Goal: Task Accomplishment & Management: Manage account settings

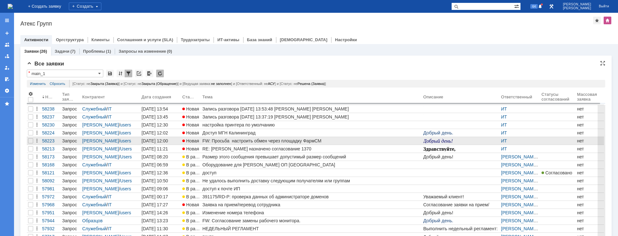
click at [209, 141] on div "FW: Просьба настроить обмен через площадку ФармСМ" at bounding box center [311, 140] width 218 height 5
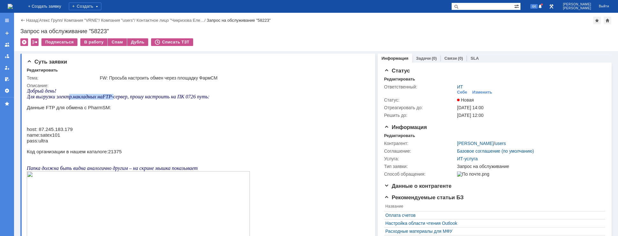
drag, startPoint x: 69, startPoint y: 97, endPoint x: 126, endPoint y: 97, distance: 56.4
click at [123, 97] on p "Для выгрузки электр.накладных на FTP -сервер, прошу настроить на ПК 0726 путь:" at bounding box center [166, 97] width 278 height 6
drag, startPoint x: 135, startPoint y: 97, endPoint x: 175, endPoint y: 97, distance: 40.2
click at [172, 97] on span "-сервер, прошу настроить на ПК 0726 путь:" at bounding box center [161, 96] width 98 height 5
drag, startPoint x: 44, startPoint y: 103, endPoint x: 71, endPoint y: 107, distance: 27.0
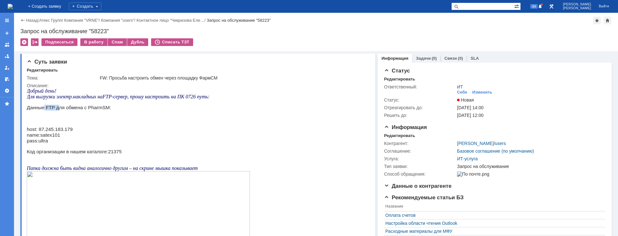
drag, startPoint x: 89, startPoint y: 110, endPoint x: 100, endPoint y: 111, distance: 11.2
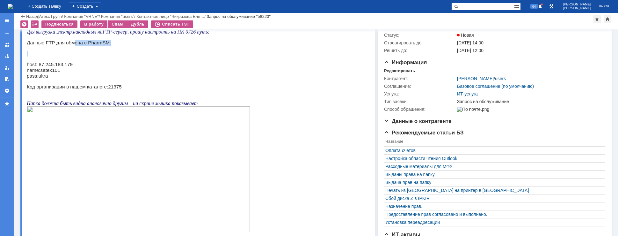
scroll to position [32, 0]
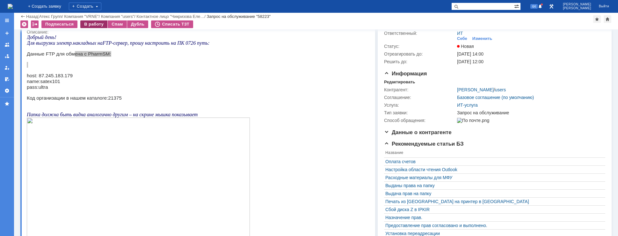
click at [95, 23] on div "В работу" at bounding box center [93, 24] width 27 height 8
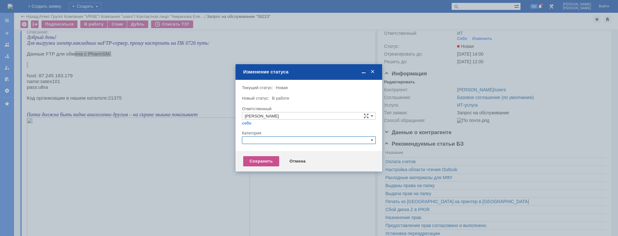
click at [248, 139] on input "text" at bounding box center [309, 140] width 134 height 8
click at [271, 170] on span "Прочее" at bounding box center [309, 169] width 128 height 5
type input "Прочее"
click at [259, 164] on div "Сохранить" at bounding box center [261, 161] width 36 height 10
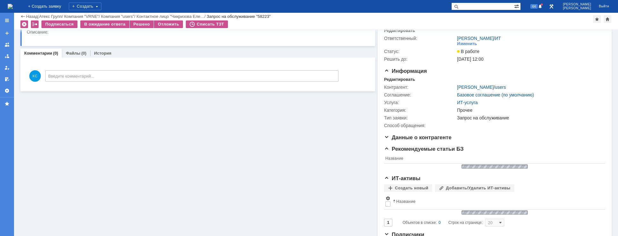
scroll to position [0, 0]
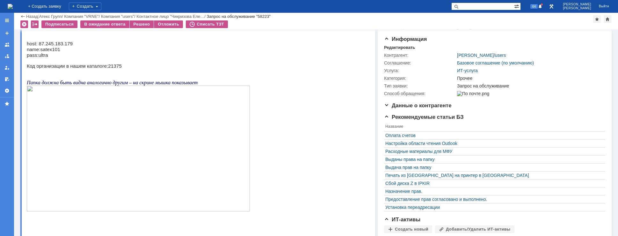
click at [137, 103] on img at bounding box center [138, 148] width 223 height 126
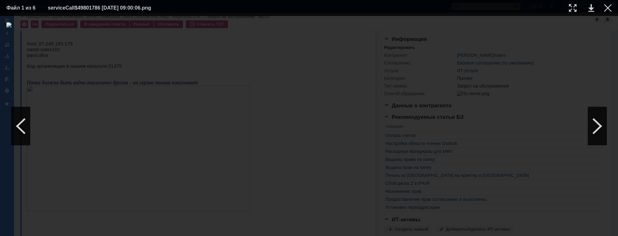
click at [527, 33] on div at bounding box center [308, 125] width 605 height 207
click at [607, 9] on div at bounding box center [608, 8] width 8 height 8
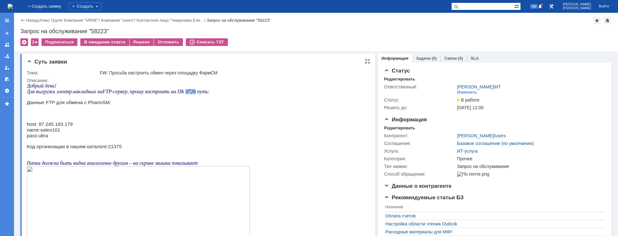
drag, startPoint x: 188, startPoint y: 93, endPoint x: 197, endPoint y: 93, distance: 8.9
click at [197, 93] on span "-сервер, прошу настроить на ПК 0726 путь:" at bounding box center [161, 91] width 98 height 5
copy span "0726"
drag, startPoint x: 75, startPoint y: 126, endPoint x: 75, endPoint y: 123, distance: 3.3
click at [75, 126] on p "host: 87.245.183.179 name:satex101 pass:ultra" at bounding box center [166, 129] width 278 height 17
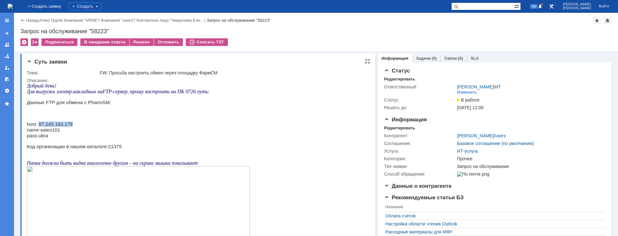
drag, startPoint x: 75, startPoint y: 123, endPoint x: 39, endPoint y: 124, distance: 35.4
click at [39, 124] on p "host: 87.245.183.179 name:satex101 pass:ultra" at bounding box center [166, 129] width 278 height 17
copy span "[TECHNICAL_ID]"
drag, startPoint x: 62, startPoint y: 91, endPoint x: 110, endPoint y: 92, distance: 48.5
click at [102, 92] on span "Для выгрузки электр.накладных на" at bounding box center [65, 91] width 76 height 5
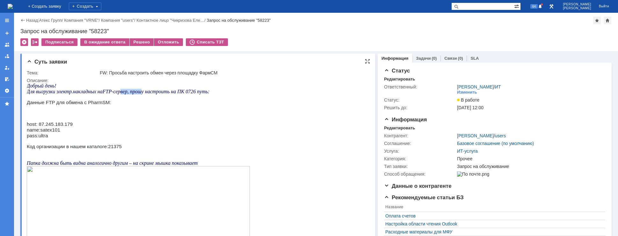
drag, startPoint x: 128, startPoint y: 92, endPoint x: 146, endPoint y: 92, distance: 17.5
click at [145, 92] on span "-сервер, прошу настроить на ПК 0726 путь:" at bounding box center [161, 91] width 98 height 5
drag, startPoint x: 154, startPoint y: 92, endPoint x: 177, endPoint y: 93, distance: 22.3
click at [176, 92] on span "-сервер, прошу настроить на ПК 0726 путь:" at bounding box center [161, 91] width 98 height 5
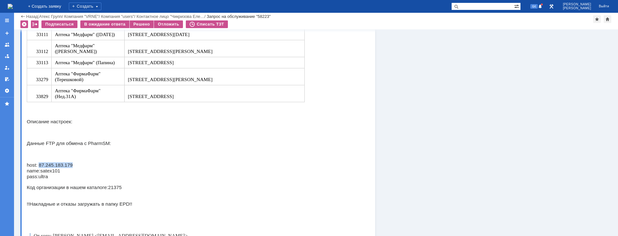
drag, startPoint x: 75, startPoint y: 178, endPoint x: 39, endPoint y: 178, distance: 36.3
click at [39, 178] on p "host: 87.245.183.179 name:satex101 pass:ultra" at bounding box center [166, 170] width 278 height 17
copy span "[TECHNICAL_ID]"
drag, startPoint x: 62, startPoint y: 185, endPoint x: 40, endPoint y: 184, distance: 21.4
click at [40, 179] on p "host: 87.245.183.179 name:satex101 pass:ultra" at bounding box center [166, 170] width 278 height 17
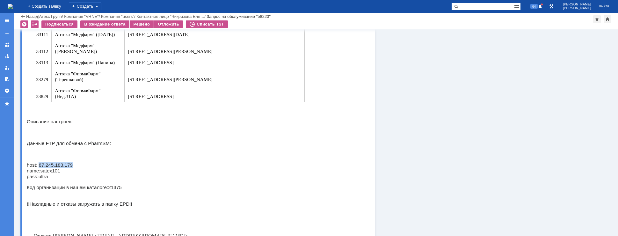
copy span "satex101"
drag, startPoint x: 49, startPoint y: 191, endPoint x: 38, endPoint y: 190, distance: 10.9
click at [38, 179] on p "host: 87.245.183.179 name:satex101 pass:ultra" at bounding box center [166, 170] width 278 height 17
copy span "ultra"
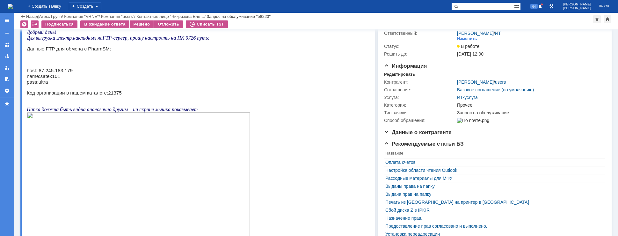
scroll to position [64, 0]
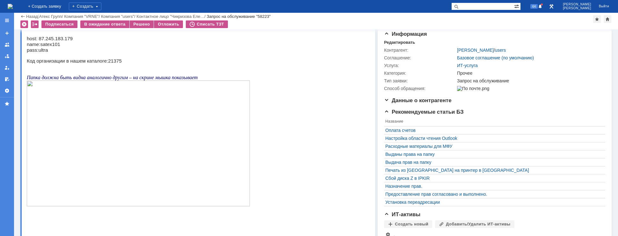
click at [164, 103] on img at bounding box center [138, 143] width 223 height 126
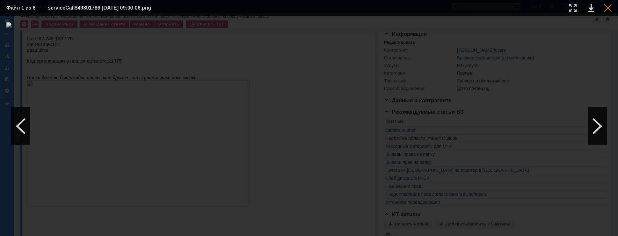
click at [606, 9] on div at bounding box center [608, 8] width 8 height 8
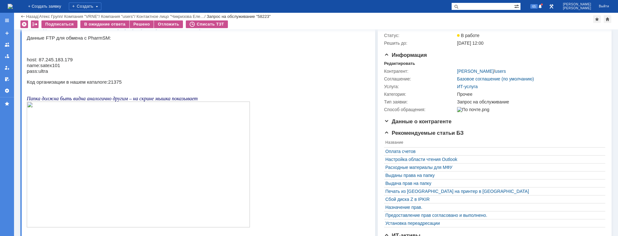
scroll to position [32, 0]
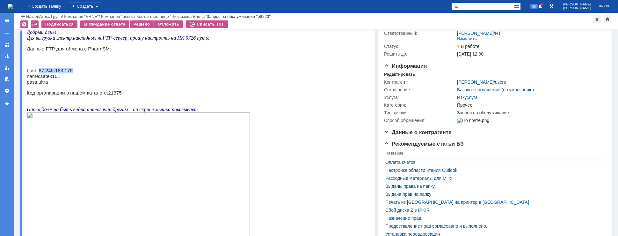
drag, startPoint x: 39, startPoint y: 70, endPoint x: 82, endPoint y: 69, distance: 43.1
click at [82, 69] on p "host: 87.245.183.179 name:satex101 pass:ultra" at bounding box center [166, 76] width 278 height 17
copy span "[TECHNICAL_ID]"
click at [55, 78] on span "host: 87.245.183.179 name:satex101 pass:ultra" at bounding box center [50, 76] width 46 height 17
drag, startPoint x: 60, startPoint y: 77, endPoint x: 40, endPoint y: 76, distance: 19.8
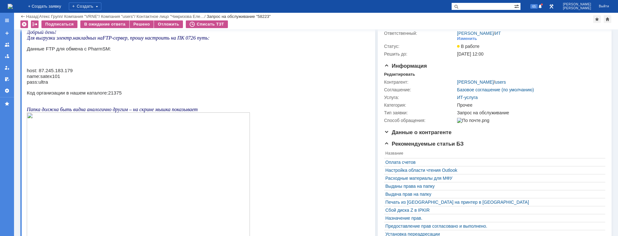
click at [40, 76] on p "host: 87.245.183.179 name:satex101 pass:ultra" at bounding box center [166, 76] width 278 height 17
copy span "satex101"
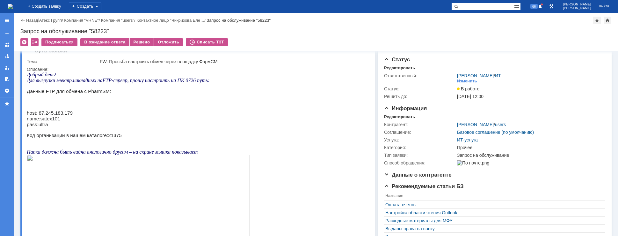
scroll to position [0, 0]
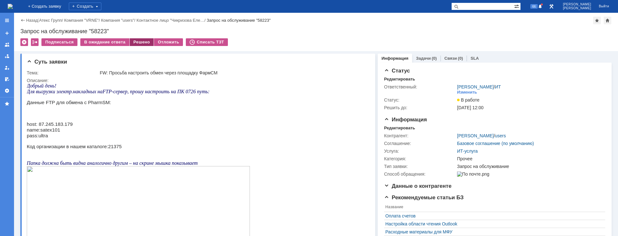
click at [136, 42] on div "Решено" at bounding box center [142, 42] width 24 height 8
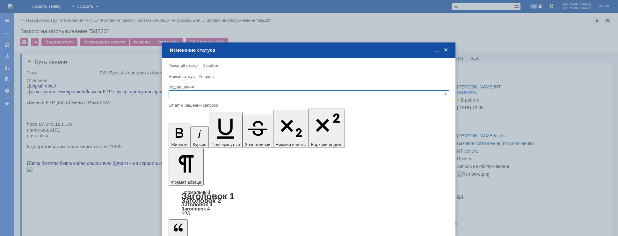
click at [225, 94] on input "text" at bounding box center [309, 94] width 281 height 8
click at [197, 127] on span "Решено" at bounding box center [309, 124] width 275 height 5
type input "Решено"
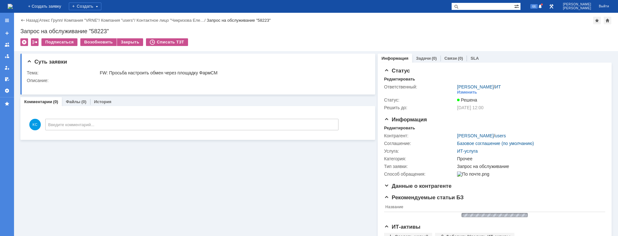
click at [13, 4] on img at bounding box center [10, 6] width 5 height 5
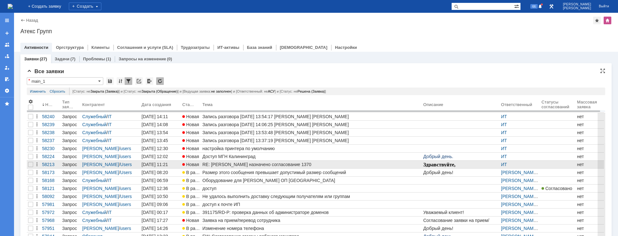
click at [245, 164] on div "RE: [PERSON_NAME] назначено согласование 1370" at bounding box center [311, 164] width 218 height 5
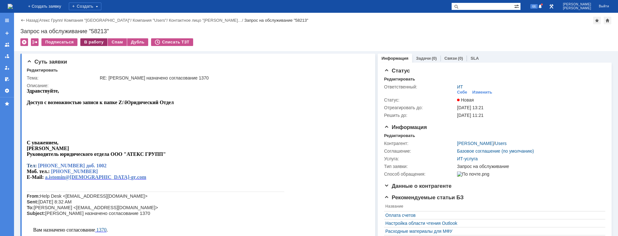
click at [96, 43] on div "В работу" at bounding box center [93, 42] width 27 height 8
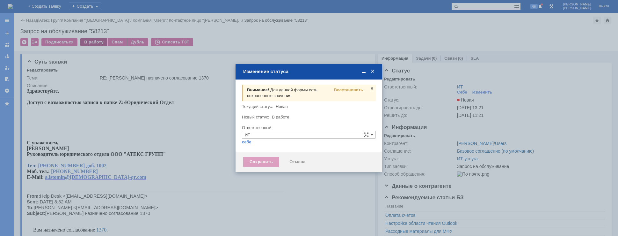
type input "[PERSON_NAME]"
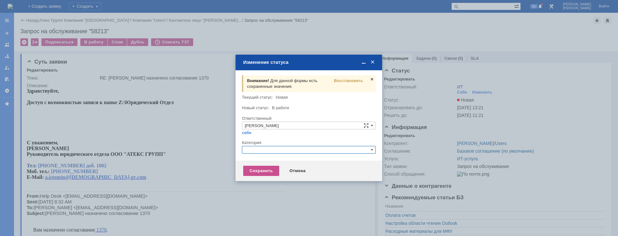
click at [257, 148] on input "text" at bounding box center [309, 150] width 134 height 8
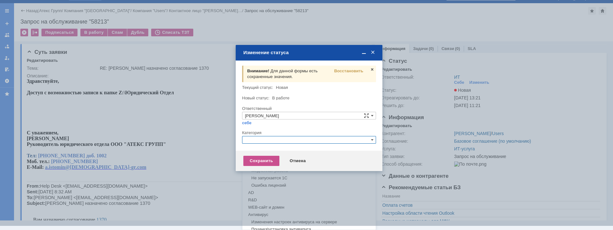
click at [344, 70] on div "Внимание! Для данной формы есть сохраненные значения. Восстановить Внимание! Те…" at bounding box center [309, 106] width 147 height 90
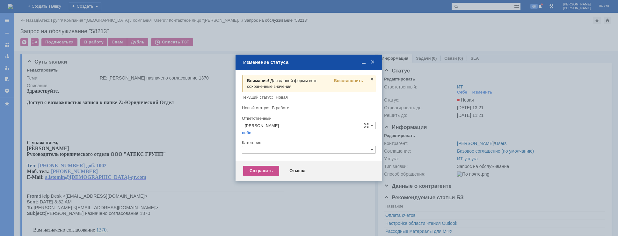
click at [344, 74] on div "Внимание! Для данной формы есть сохраненные значения. Восстановить Внимание! Те…" at bounding box center [309, 115] width 147 height 90
click at [344, 80] on span "Восстановить" at bounding box center [348, 80] width 29 height 5
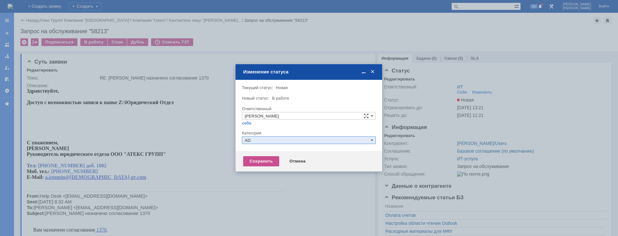
click at [274, 140] on input "AD" at bounding box center [309, 140] width 134 height 8
click at [266, 168] on span "Назначение доступа (файловые ресурсы)" at bounding box center [309, 169] width 128 height 5
type input "Назначение доступа (файловые ресурсы)"
click at [265, 161] on div "Сохранить" at bounding box center [261, 161] width 36 height 10
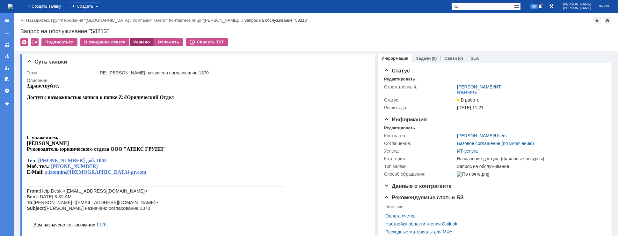
click at [133, 41] on div "Решено" at bounding box center [142, 42] width 24 height 8
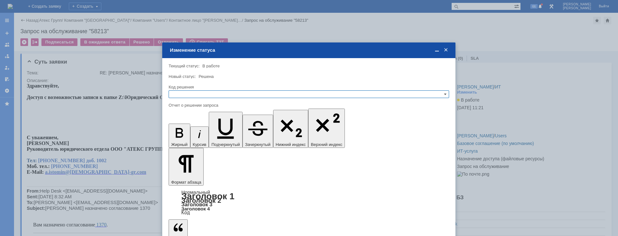
click at [232, 90] on div "Код решения" at bounding box center [309, 87] width 281 height 6
click at [232, 92] on input "text" at bounding box center [309, 94] width 281 height 8
click at [198, 125] on span "Решено" at bounding box center [309, 124] width 275 height 5
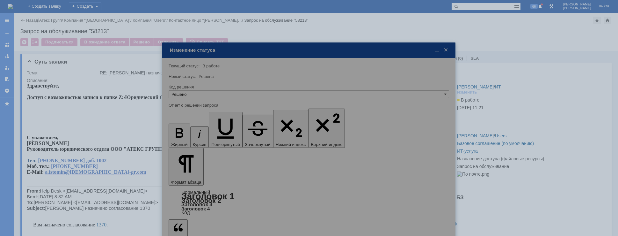
type input "Решено"
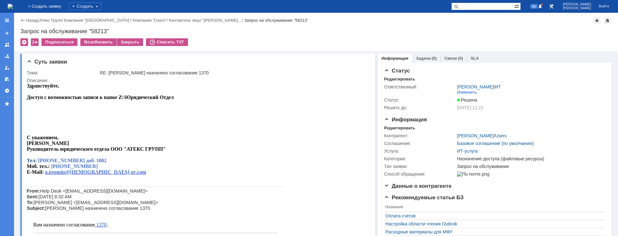
click at [13, 8] on img at bounding box center [10, 6] width 5 height 5
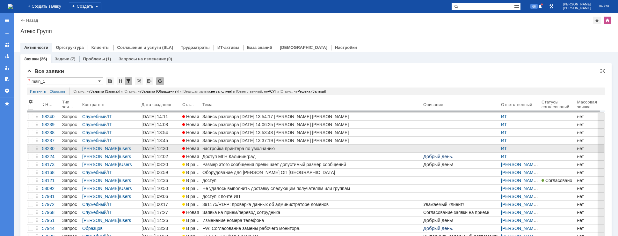
click at [253, 148] on div "настройка принтера по умолчанию" at bounding box center [311, 148] width 218 height 5
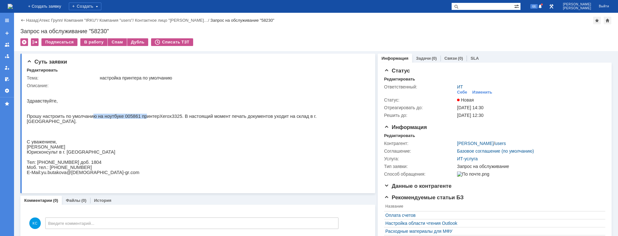
drag, startPoint x: 87, startPoint y: 120, endPoint x: 145, endPoint y: 120, distance: 58.0
click at [142, 119] on span "Прошу настроить по умолчанию на ноутбуке 005861 принтер" at bounding box center [93, 116] width 133 height 5
drag, startPoint x: 157, startPoint y: 119, endPoint x: 176, endPoint y: 118, distance: 19.2
click at [176, 118] on p "Прошу настроить по умолчанию на ноутбуке 005861 принтер Xerox 3325. В настоящий…" at bounding box center [195, 119] width 336 height 10
drag, startPoint x: 188, startPoint y: 118, endPoint x: 221, endPoint y: 118, distance: 32.8
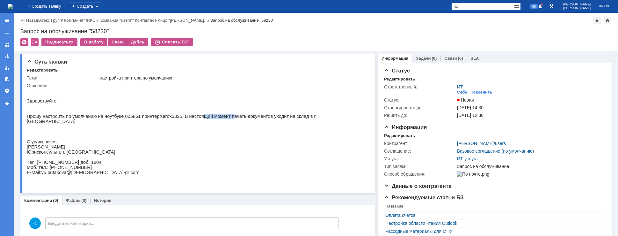
click at [219, 118] on span "3325. В настоящий момент печать документов уходит на склад в г. [GEOGRAPHIC_DAT…" at bounding box center [172, 119] width 290 height 10
click at [245, 117] on span "3325. В настоящий момент печать документов уходит на склад в г. [GEOGRAPHIC_DAT…" at bounding box center [172, 119] width 290 height 10
click at [95, 40] on div "В работу" at bounding box center [93, 42] width 27 height 8
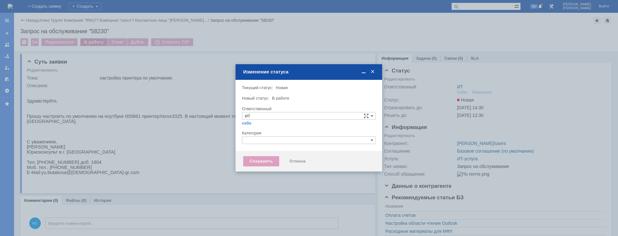
type input "[PERSON_NAME]"
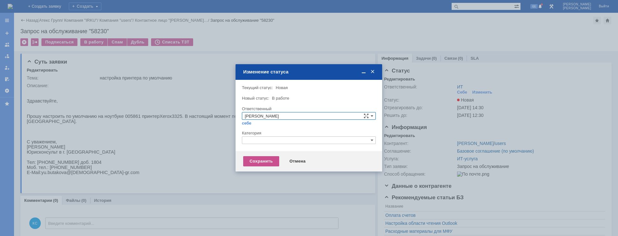
click at [271, 137] on input "text" at bounding box center [309, 140] width 134 height 8
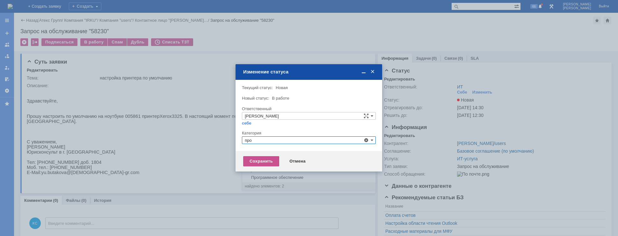
drag, startPoint x: 256, startPoint y: 138, endPoint x: 250, endPoint y: 138, distance: 5.7
click at [250, 138] on input "про" at bounding box center [309, 140] width 134 height 8
click at [263, 169] on span "Принтер" at bounding box center [309, 169] width 128 height 5
type input "Принтер"
click at [261, 161] on div "Сохранить" at bounding box center [261, 161] width 36 height 10
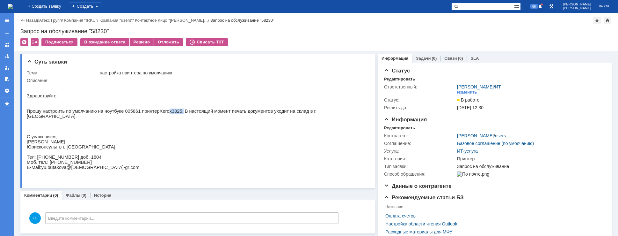
drag, startPoint x: 170, startPoint y: 115, endPoint x: 157, endPoint y: 113, distance: 12.5
click at [157, 113] on p "Прошу настроить по умолчанию на ноутбуке 005861 принтер Xerox 3325. В настоящий…" at bounding box center [195, 113] width 336 height 10
click at [179, 112] on span "3325. В настоящий момент печать документов уходит на склад в г. [GEOGRAPHIC_DAT…" at bounding box center [172, 113] width 290 height 10
click at [13, 6] on img at bounding box center [10, 6] width 5 height 5
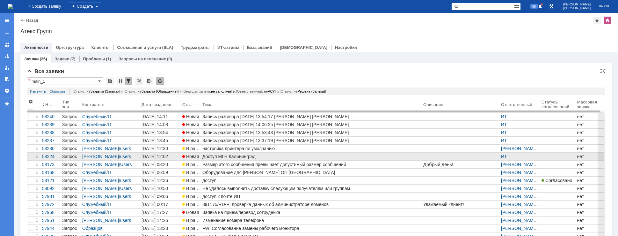
click at [230, 157] on div "Доступ МГН Калининград" at bounding box center [311, 156] width 218 height 5
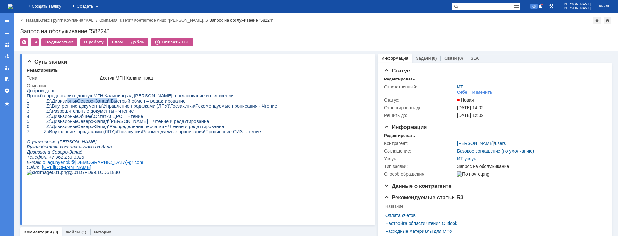
drag, startPoint x: 62, startPoint y: 102, endPoint x: 121, endPoint y: 101, distance: 58.7
click at [116, 101] on span "1. Z:\Дивизионы\Северо-Запад\!Быстрый обмен – редактирование" at bounding box center [106, 100] width 159 height 5
drag, startPoint x: 129, startPoint y: 101, endPoint x: 158, endPoint y: 101, distance: 29.0
click at [158, 101] on span "1. Z:\Дивизионы\Северо-Запад\!Быстрый обмен – редактирование" at bounding box center [106, 100] width 159 height 5
drag, startPoint x: 82, startPoint y: 108, endPoint x: 114, endPoint y: 108, distance: 31.2
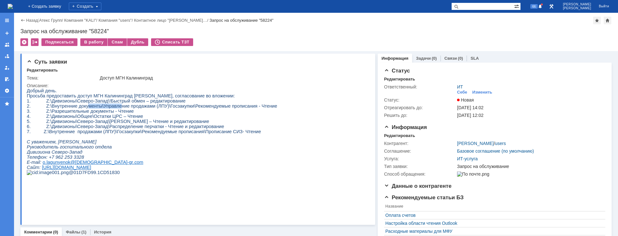
click at [114, 108] on span "2. Z:\Внутренние документы\Управление продажами (ЛПУ)\Госзакупки\Рекомендуемые …" at bounding box center [152, 105] width 251 height 5
drag, startPoint x: 31, startPoint y: 121, endPoint x: 77, endPoint y: 125, distance: 46.1
click at [77, 124] on div "Добрый день. Просьба предоставить доступ МГН Калининград [PERSON_NAME], согласо…" at bounding box center [152, 134] width 251 height 92
click at [80, 129] on span "6. Z:\Дивизионы\Северо-Запад\Распределение перчатки - Чтение и редактирование" at bounding box center [125, 126] width 197 height 5
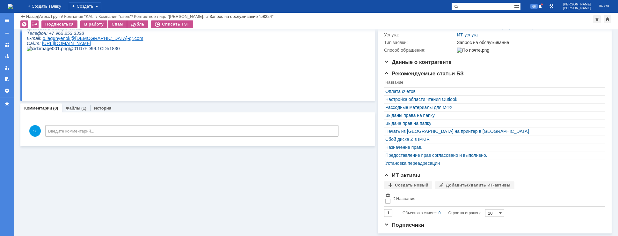
click at [73, 103] on div "Файлы (1)" at bounding box center [76, 107] width 28 height 9
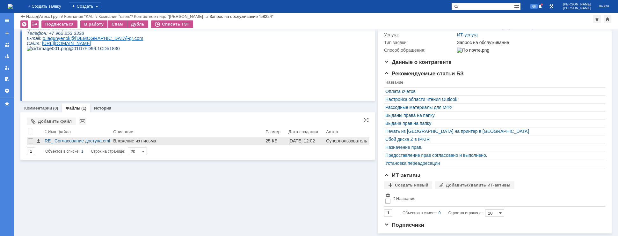
click at [82, 138] on div "RE_ Согласование доступа.eml" at bounding box center [78, 140] width 66 height 5
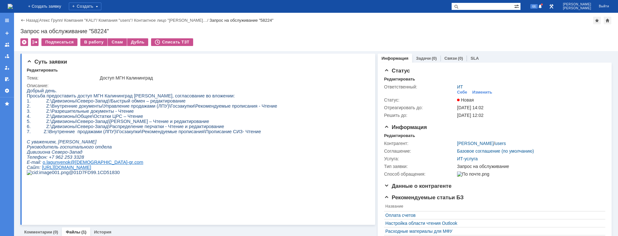
click at [13, 9] on img at bounding box center [10, 6] width 5 height 5
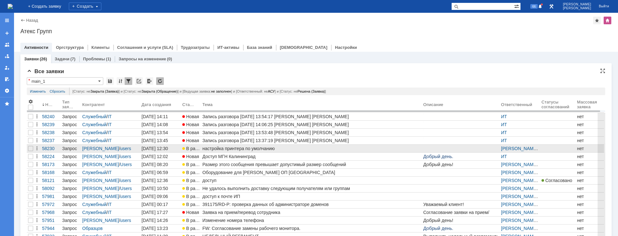
click at [215, 150] on div "настройка принтера по умолчанию" at bounding box center [311, 148] width 218 height 5
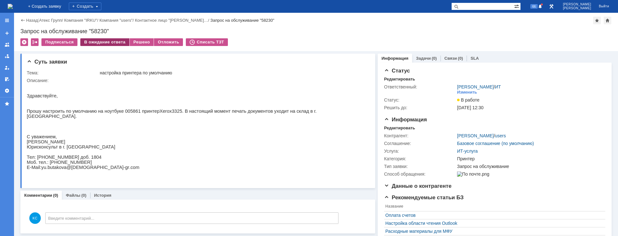
click at [115, 42] on div "В ожидание ответа" at bounding box center [104, 42] width 49 height 8
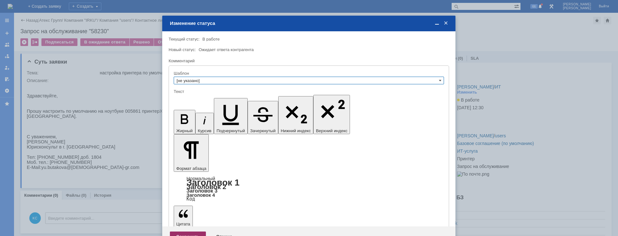
click at [174, 231] on div "Сохранить" at bounding box center [188, 236] width 36 height 10
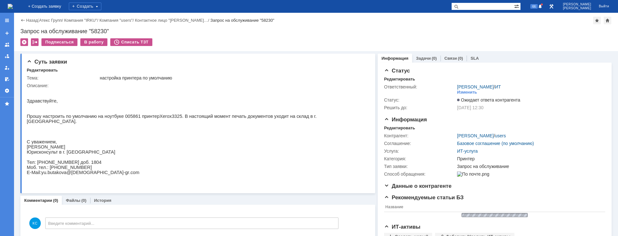
click at [13, 6] on img at bounding box center [10, 6] width 5 height 5
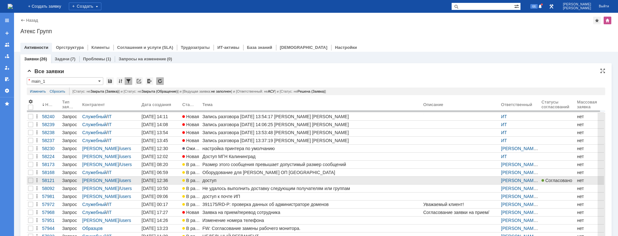
click at [307, 183] on link "доступ" at bounding box center [311, 180] width 221 height 8
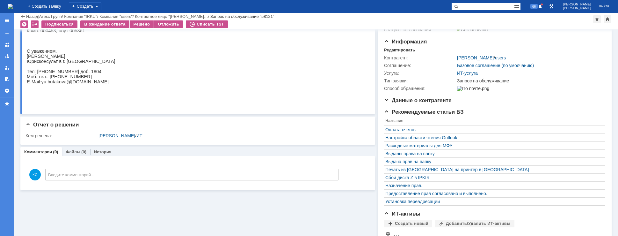
click at [13, 7] on img at bounding box center [10, 6] width 5 height 5
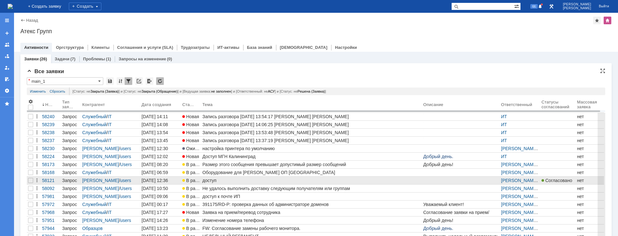
click at [220, 180] on div "доступ" at bounding box center [311, 180] width 218 height 5
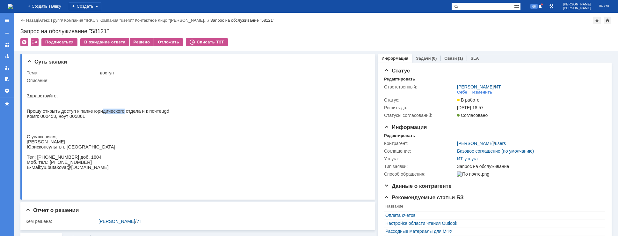
drag, startPoint x: 96, startPoint y: 114, endPoint x: 141, endPoint y: 117, distance: 45.1
click at [141, 114] on span "Прошу открыть доступ к папке юридического отдела и к почте" at bounding box center [94, 110] width 135 height 5
click at [139, 39] on div "Решено" at bounding box center [142, 42] width 24 height 8
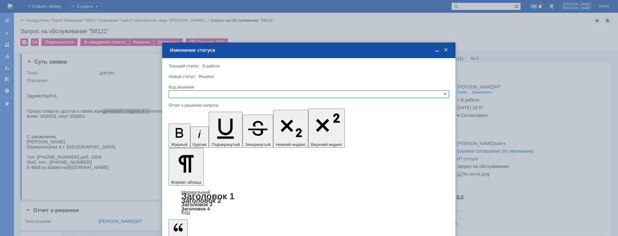
click at [202, 97] on input "text" at bounding box center [309, 94] width 281 height 8
click at [192, 124] on span "Решено" at bounding box center [309, 124] width 275 height 5
type input "Решено"
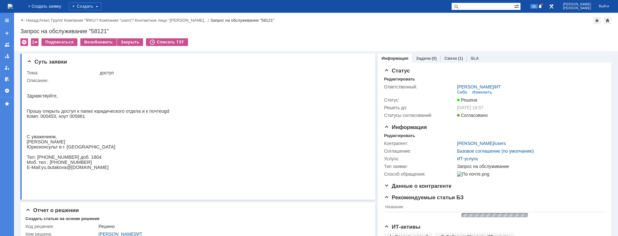
click at [13, 6] on img at bounding box center [10, 6] width 5 height 5
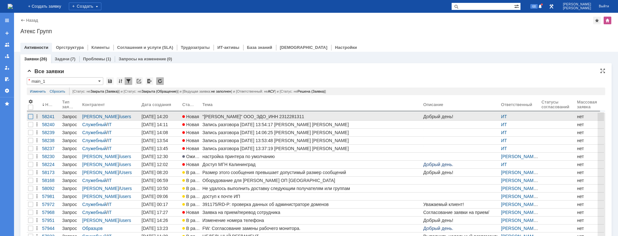
click at [30, 116] on div at bounding box center [30, 116] width 5 height 5
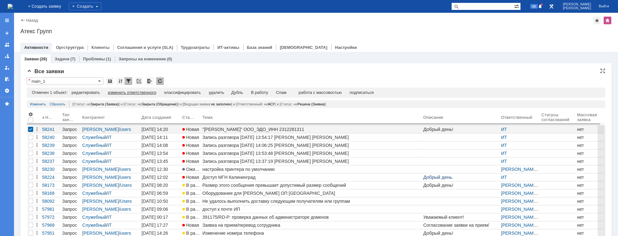
click at [146, 92] on div "изменить ответственного" at bounding box center [132, 92] width 48 height 5
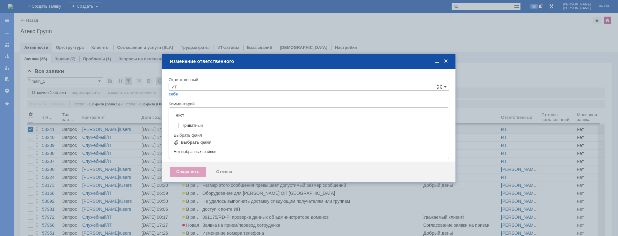
type input "[не указано]"
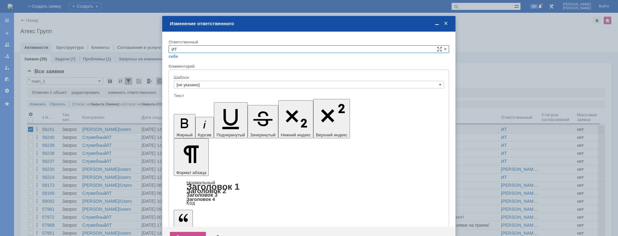
click at [204, 49] on input "ИТ" at bounding box center [309, 49] width 281 height 8
click at [183, 104] on span "АСУ" at bounding box center [309, 101] width 275 height 5
type input "АСУ"
click at [187, 231] on div "Сохранить" at bounding box center [188, 236] width 36 height 10
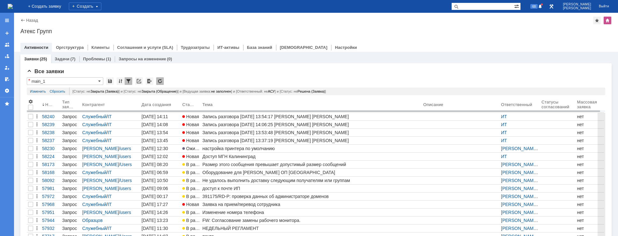
click at [13, 9] on img at bounding box center [10, 6] width 5 height 5
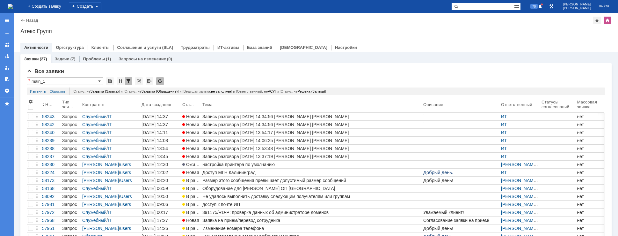
click at [13, 4] on img at bounding box center [10, 6] width 5 height 5
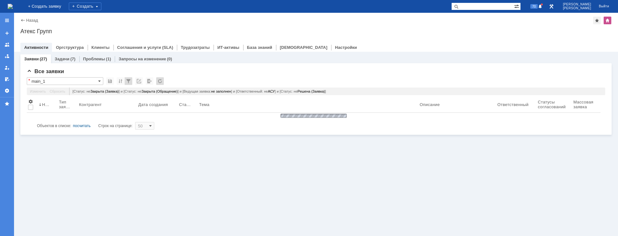
click at [13, 4] on img at bounding box center [10, 6] width 5 height 5
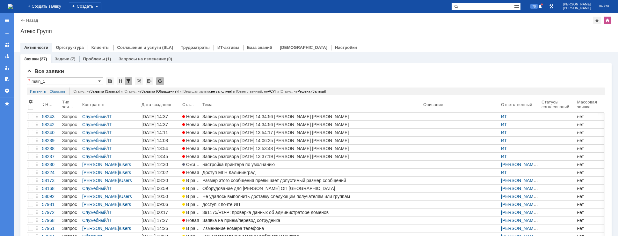
click at [13, 4] on img at bounding box center [10, 6] width 5 height 5
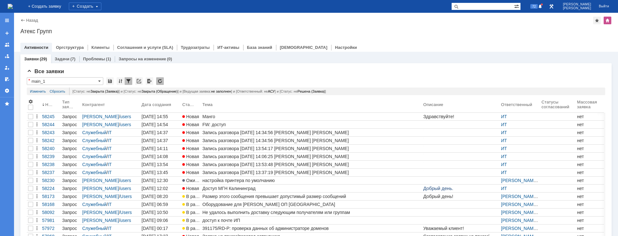
click at [221, 125] on div "FW: доступ" at bounding box center [311, 124] width 218 height 5
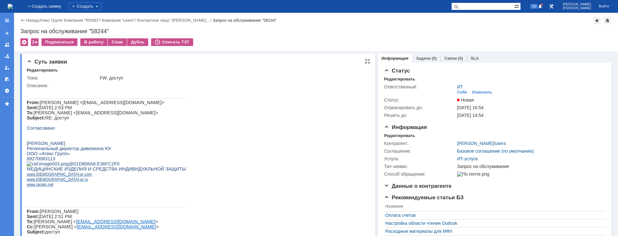
scroll to position [96, 0]
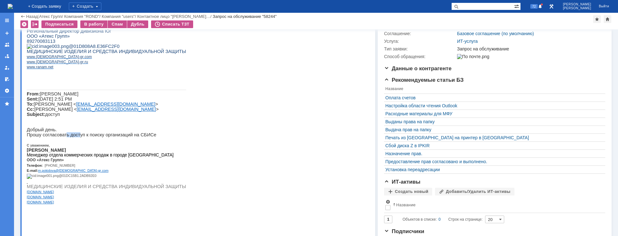
drag, startPoint x: 69, startPoint y: 166, endPoint x: 78, endPoint y: 165, distance: 9.0
click at [77, 137] on p "Прошу согласовать доступ к поиску организаций на СБИСе" at bounding box center [106, 134] width 159 height 5
click at [88, 137] on p "Прошу согласовать доступ к поиску организаций на СБИСе" at bounding box center [106, 134] width 159 height 5
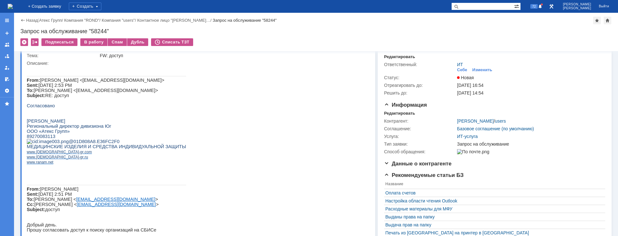
scroll to position [0, 0]
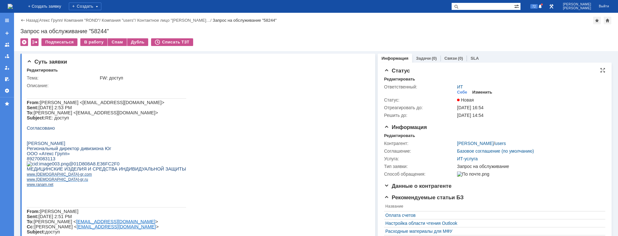
click at [475, 92] on div "Изменить" at bounding box center [483, 92] width 20 height 5
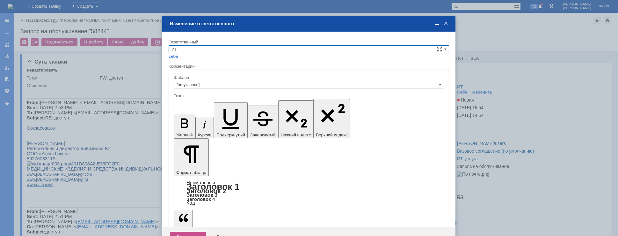
click at [193, 46] on input "ИТ" at bounding box center [309, 49] width 281 height 8
click at [185, 100] on span "АСУ" at bounding box center [309, 101] width 275 height 5
type input "АСУ"
click at [181, 231] on div "Сохранить" at bounding box center [188, 236] width 36 height 10
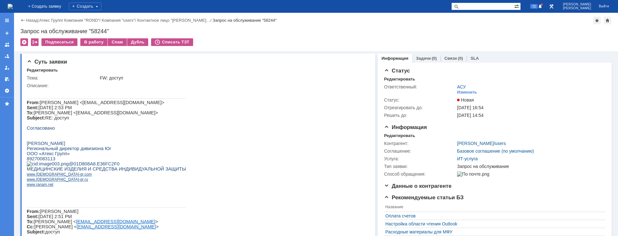
click at [13, 4] on img at bounding box center [10, 6] width 5 height 5
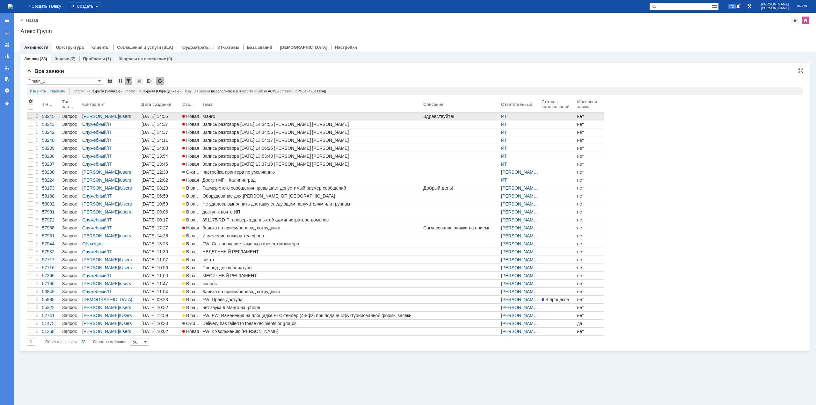
click at [211, 115] on div "Манго" at bounding box center [311, 116] width 218 height 5
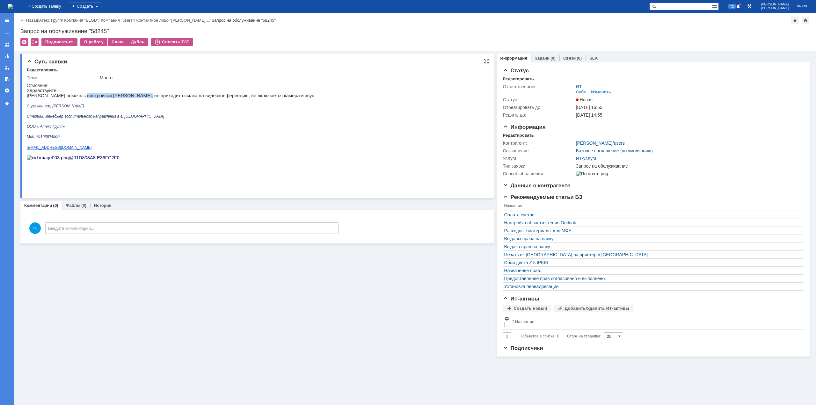
drag, startPoint x: 78, startPoint y: 94, endPoint x: 150, endPoint y: 99, distance: 72.2
click at [136, 98] on p "[PERSON_NAME] помочь с настройкой [PERSON_NAME], не приходит ссылка на видеокон…" at bounding box center [170, 95] width 287 height 5
drag, startPoint x: 150, startPoint y: 99, endPoint x: 199, endPoint y: 99, distance: 48.5
click at [199, 98] on p "[PERSON_NAME] помочь с настройкой [PERSON_NAME], не приходит ссылка на видеокон…" at bounding box center [170, 95] width 287 height 5
click at [226, 98] on p "[PERSON_NAME] помочь с настройкой [PERSON_NAME], не приходит ссылка на видеокон…" at bounding box center [170, 95] width 287 height 5
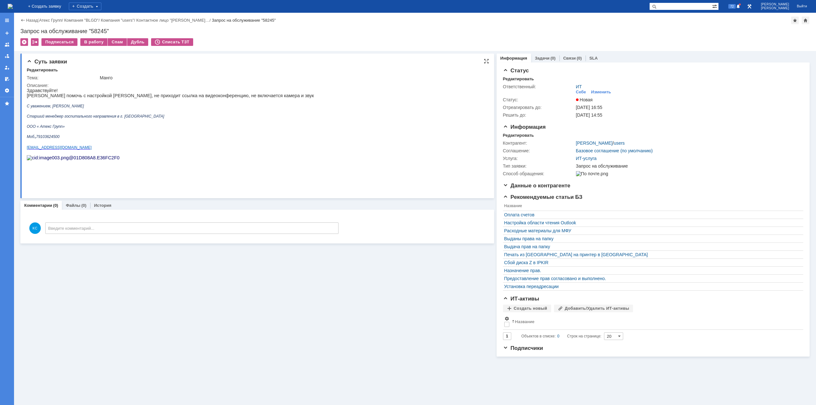
drag, startPoint x: 114, startPoint y: 100, endPoint x: 132, endPoint y: 100, distance: 18.5
click at [155, 100] on p at bounding box center [170, 100] width 287 height 5
drag, startPoint x: 94, startPoint y: 99, endPoint x: 126, endPoint y: 99, distance: 31.2
click at [125, 98] on p "[PERSON_NAME] помочь с настройкой [PERSON_NAME], не приходит ссылка на видеокон…" at bounding box center [170, 95] width 287 height 5
drag, startPoint x: 145, startPoint y: 99, endPoint x: 175, endPoint y: 99, distance: 30.3
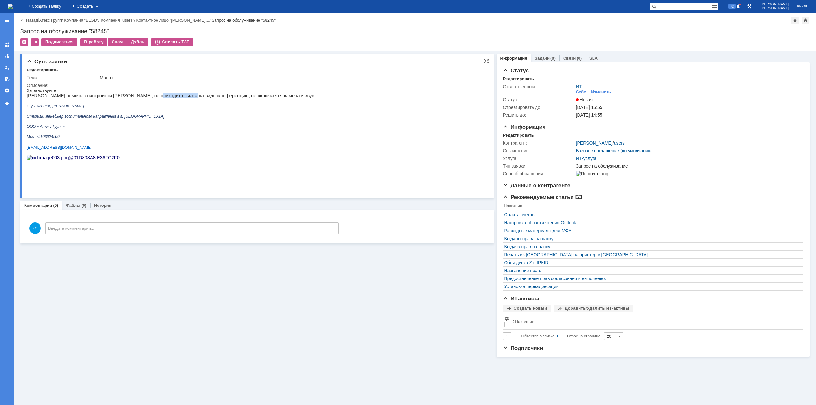
click at [175, 98] on p "[PERSON_NAME] помочь с настройкой [PERSON_NAME], не приходит ссылка на видеокон…" at bounding box center [170, 95] width 287 height 5
drag, startPoint x: 63, startPoint y: 99, endPoint x: 87, endPoint y: 99, distance: 23.9
click at [85, 98] on p "[PERSON_NAME] помочь с настройкой [PERSON_NAME], не приходит ссылка на видеокон…" at bounding box center [170, 95] width 287 height 5
click at [13, 4] on img at bounding box center [10, 6] width 5 height 5
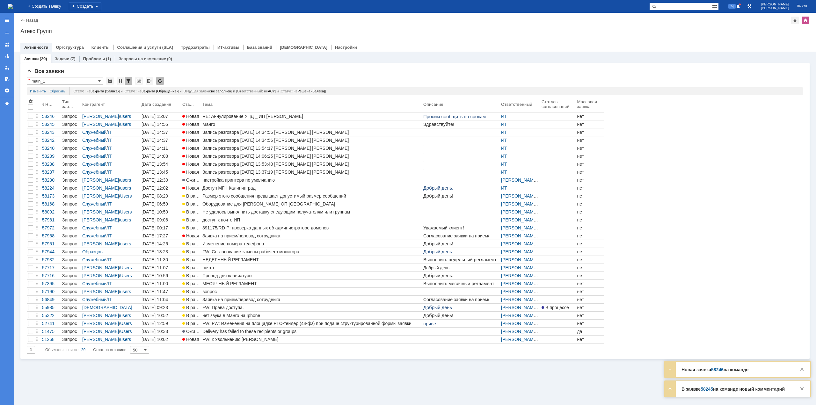
click at [210, 114] on div "RE: Аннулирование УПД _ ИП [PERSON_NAME]" at bounding box center [311, 116] width 218 height 5
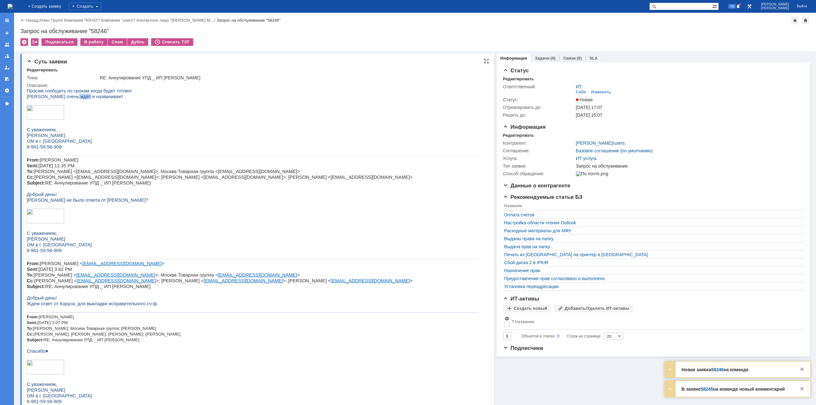
drag, startPoint x: 67, startPoint y: 97, endPoint x: 86, endPoint y: 98, distance: 19.1
click at [82, 97] on span "[PERSON_NAME] очень ждёт и названивает ." at bounding box center [76, 96] width 99 height 5
drag, startPoint x: 74, startPoint y: 200, endPoint x: 82, endPoint y: 200, distance: 8.0
click at [80, 200] on span "[PERSON_NAME] не было ответа от [PERSON_NAME]?" at bounding box center [87, 200] width 121 height 5
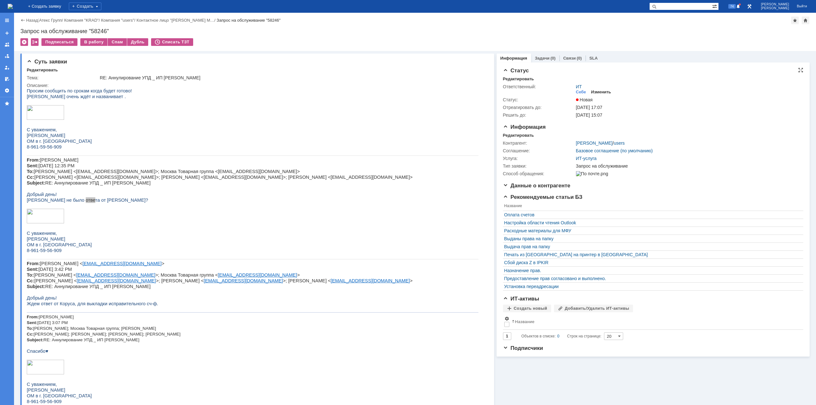
click at [596, 92] on div "Изменить" at bounding box center [601, 92] width 20 height 5
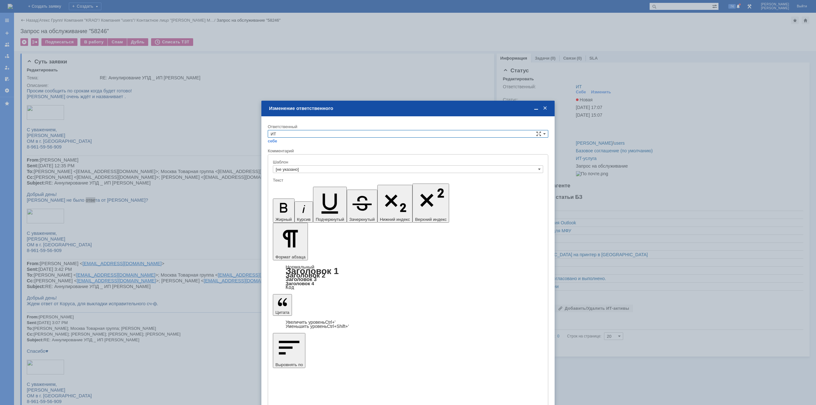
click at [331, 134] on input "ИТ" at bounding box center [408, 134] width 281 height 8
click at [291, 186] on span "АСУ" at bounding box center [408, 186] width 275 height 5
type input "АСУ"
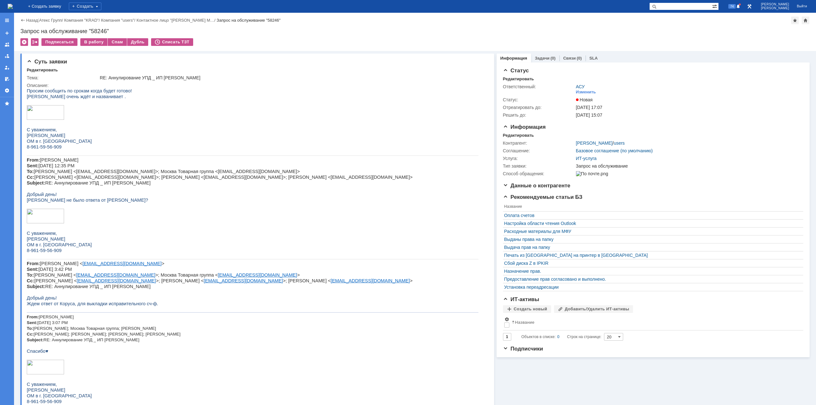
click at [13, 5] on img at bounding box center [10, 6] width 5 height 5
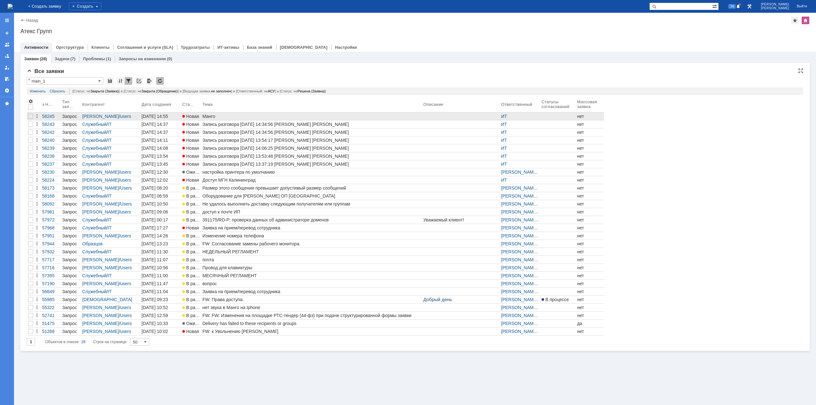
click at [216, 118] on div "Манго" at bounding box center [311, 116] width 218 height 5
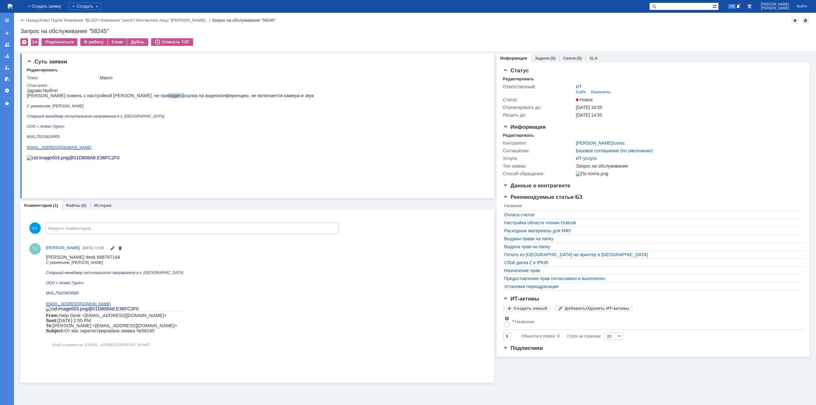
click at [175, 98] on p "[PERSON_NAME] помочь с настройкой [PERSON_NAME], не приходит ссылка на видеокон…" at bounding box center [170, 95] width 287 height 5
drag, startPoint x: 187, startPoint y: 98, endPoint x: 207, endPoint y: 96, distance: 20.2
click at [205, 96] on p "[PERSON_NAME] помочь с настройкой [PERSON_NAME], не приходит ссылка на видеокон…" at bounding box center [170, 95] width 287 height 5
drag, startPoint x: 67, startPoint y: 258, endPoint x: 87, endPoint y: 258, distance: 20.7
click at [87, 258] on span "[PERSON_NAME] desk 688787164" at bounding box center [83, 256] width 74 height 5
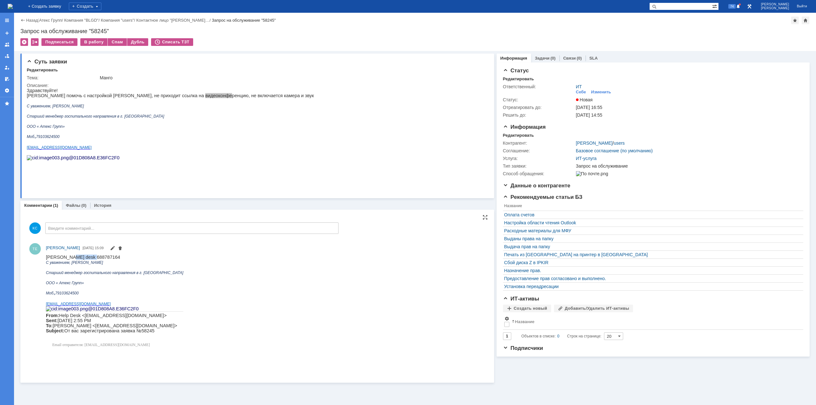
copy span "688787164"
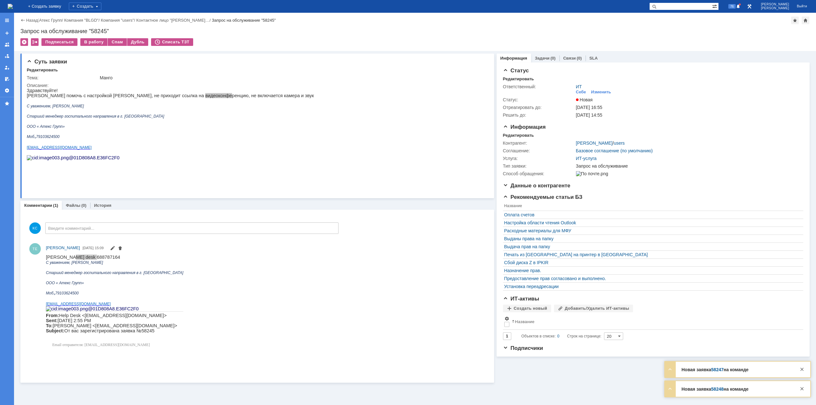
click at [13, 4] on img at bounding box center [10, 6] width 5 height 5
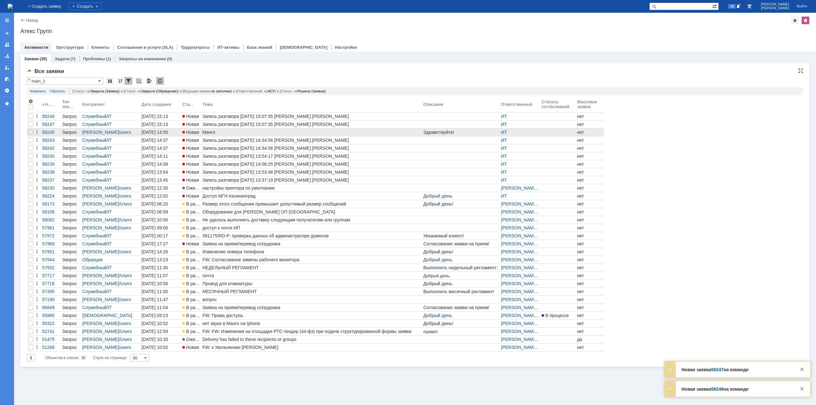
click at [208, 133] on div "Манго" at bounding box center [311, 132] width 218 height 5
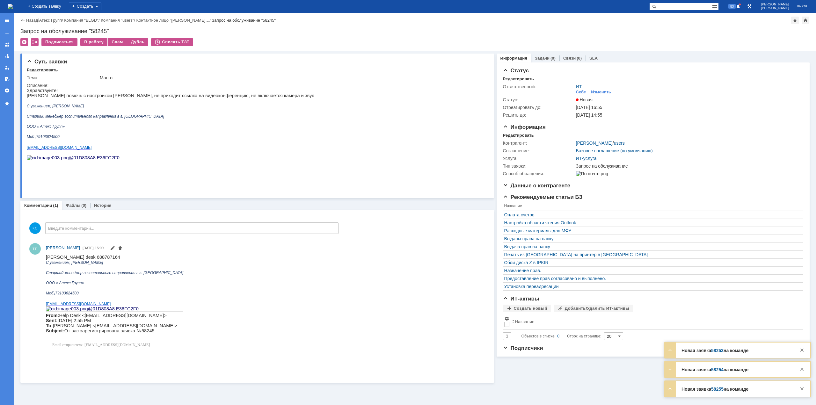
click at [13, 4] on img at bounding box center [10, 6] width 5 height 5
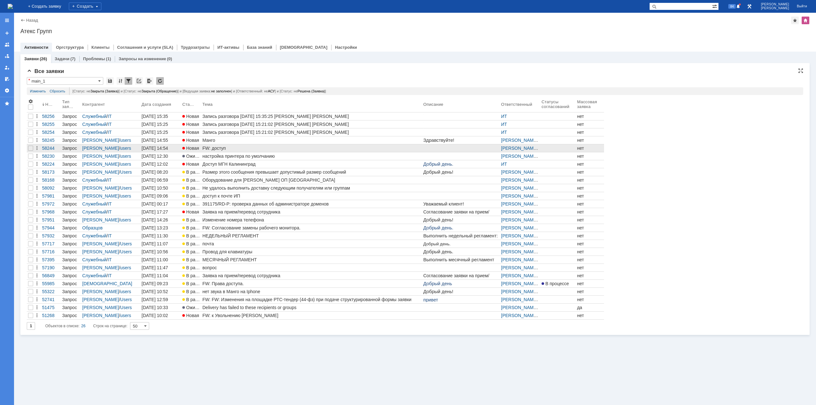
click at [218, 148] on div "FW: доступ" at bounding box center [311, 148] width 218 height 5
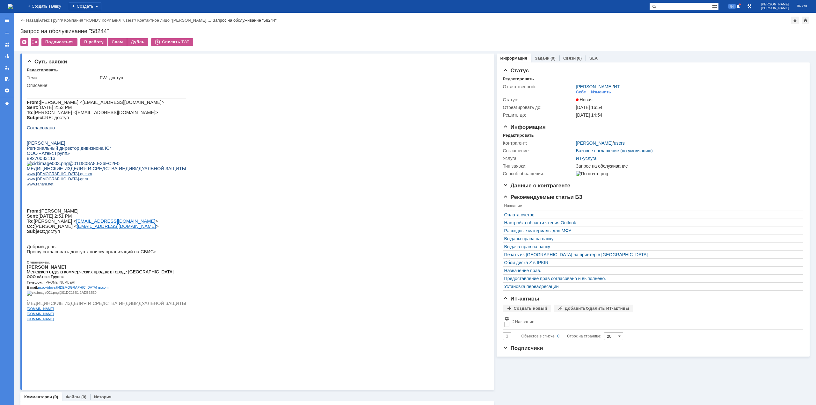
click at [13, 5] on img at bounding box center [10, 6] width 5 height 5
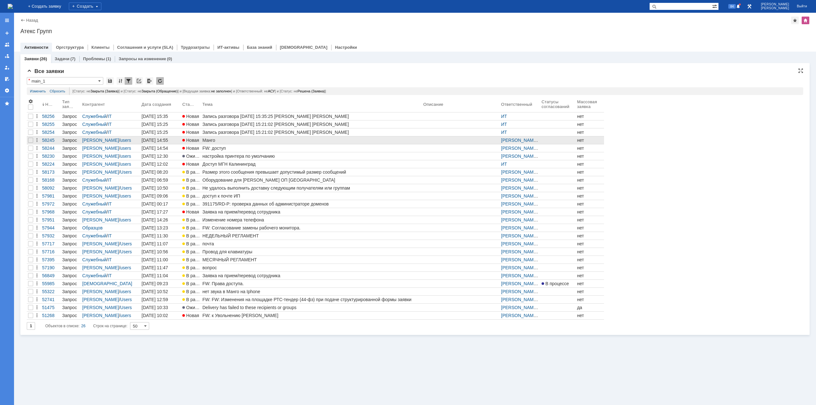
click at [226, 141] on div "Манго" at bounding box center [311, 140] width 218 height 5
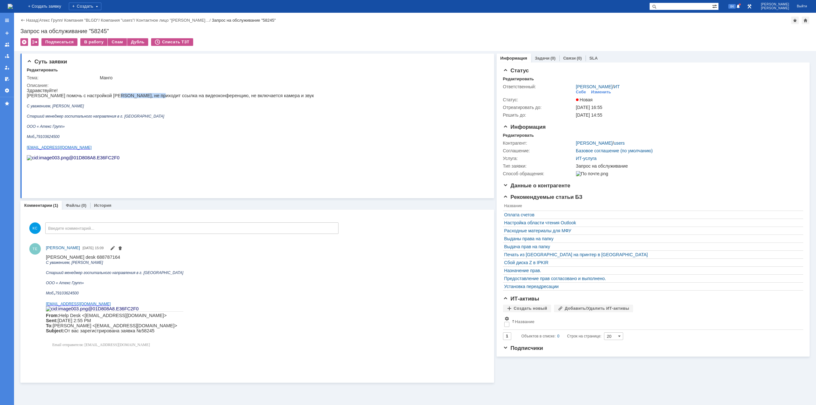
drag, startPoint x: 108, startPoint y: 98, endPoint x: 166, endPoint y: 95, distance: 57.8
click at [149, 95] on p "[PERSON_NAME] помочь с настройкой [PERSON_NAME], не приходит ссылка на видеокон…" at bounding box center [170, 95] width 287 height 5
drag, startPoint x: 166, startPoint y: 95, endPoint x: 199, endPoint y: 95, distance: 32.8
click at [196, 95] on p "[PERSON_NAME] помочь с настройкой [PERSON_NAME], не приходит ссылка на видеокон…" at bounding box center [170, 95] width 287 height 5
click at [91, 42] on div "В работу" at bounding box center [93, 42] width 27 height 8
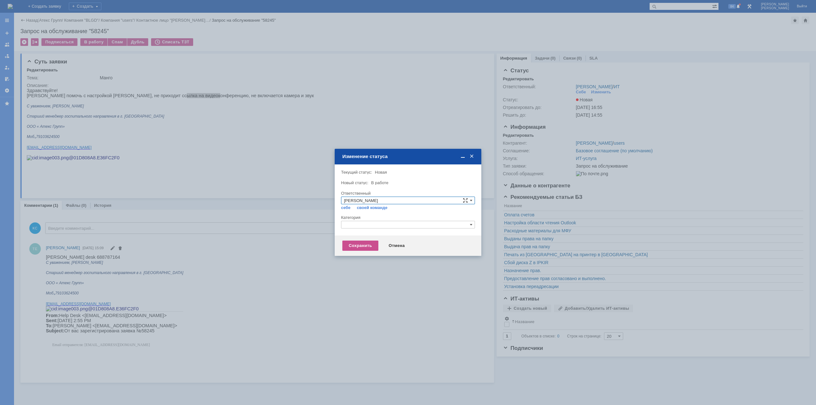
click at [367, 224] on input "text" at bounding box center [408, 225] width 134 height 8
drag, startPoint x: 356, startPoint y: 225, endPoint x: 314, endPoint y: 223, distance: 41.2
click at [314, 223] on body "Идет загрузка, пожалуйста, подождите. На домашнюю + Создать заявку Создать 84 К…" at bounding box center [408, 202] width 816 height 405
click at [362, 251] on div "Прочее" at bounding box center [407, 254] width 133 height 7
type input "Прочее"
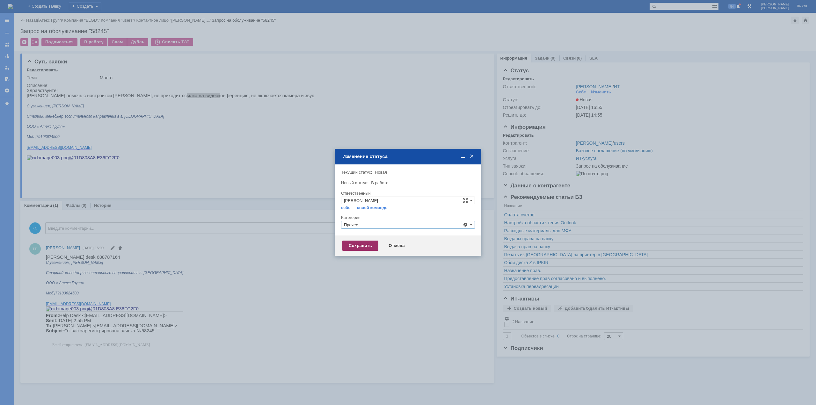
click at [353, 242] on div "Сохранить" at bounding box center [360, 246] width 36 height 10
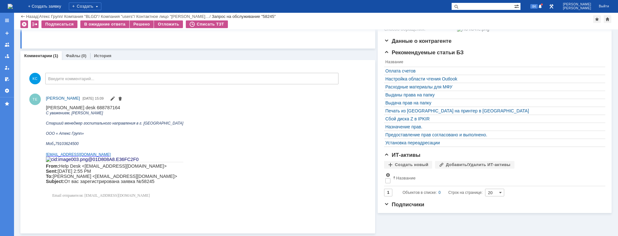
scroll to position [123, 0]
drag, startPoint x: 67, startPoint y: 108, endPoint x: 92, endPoint y: 107, distance: 24.9
click at [92, 107] on p "[PERSON_NAME] desk 688787164" at bounding box center [114, 107] width 137 height 5
copy span "688787164"
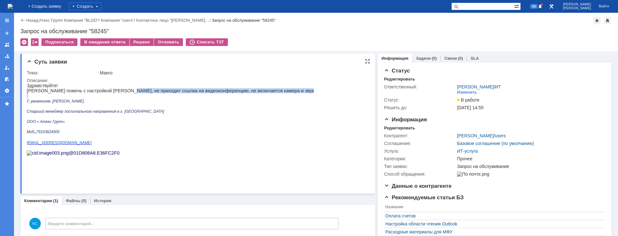
drag, startPoint x: 134, startPoint y: 94, endPoint x: 155, endPoint y: 96, distance: 20.8
click at [143, 94] on div "Здравствуйте! Прошу помочь с настройкой Манго, не приходит ссылка на видеоконфе…" at bounding box center [170, 124] width 287 height 83
click at [159, 95] on p at bounding box center [170, 95] width 287 height 5
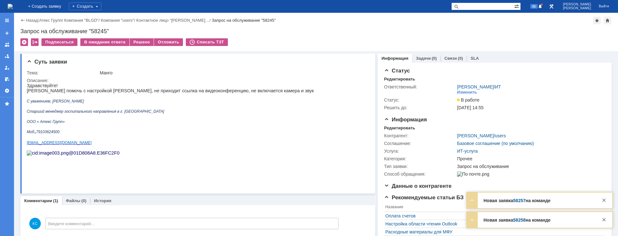
click at [13, 4] on img at bounding box center [10, 6] width 5 height 5
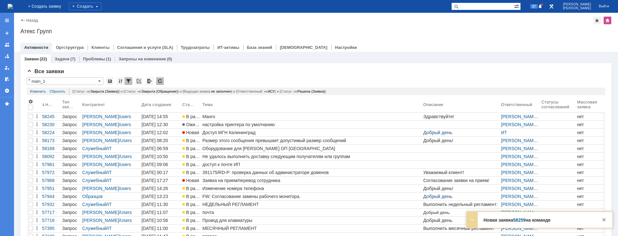
click at [13, 9] on img at bounding box center [10, 6] width 5 height 5
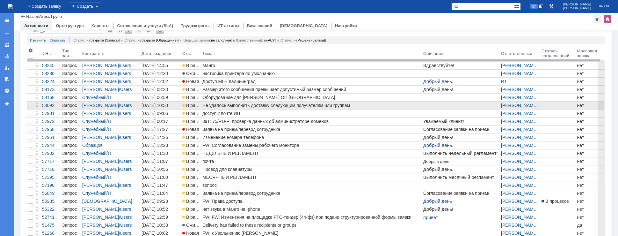
scroll to position [32, 0]
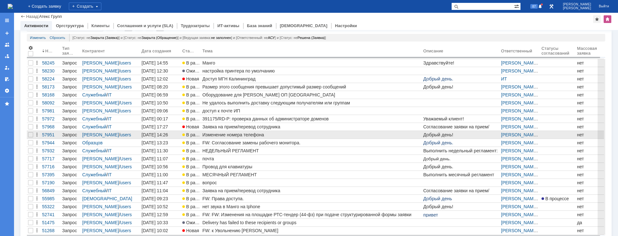
click at [234, 134] on div "Изменение номера телефона" at bounding box center [311, 134] width 218 height 5
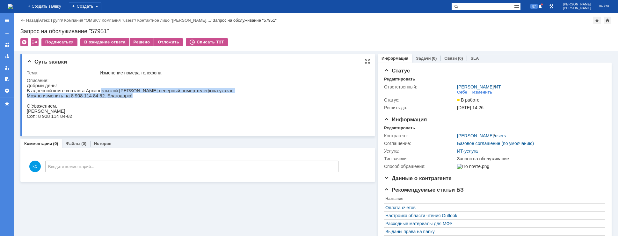
drag, startPoint x: 94, startPoint y: 94, endPoint x: 131, endPoint y: 99, distance: 37.3
click at [131, 99] on div "Добрый день! В адресной книге контакта Архангельской Инессы неверный номер теле…" at bounding box center [131, 103] width 208 height 41
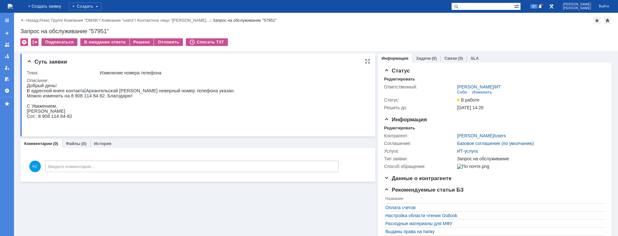
click at [80, 93] on p "В адресной книге контакта Архангельской [PERSON_NAME] неверный номер телефона у…" at bounding box center [131, 90] width 208 height 5
drag, startPoint x: 33, startPoint y: 97, endPoint x: 76, endPoint y: 102, distance: 42.4
click at [63, 100] on div "Добрый день! В адресной книге контакта Архангельской Инессы неверный номер теле…" at bounding box center [131, 103] width 208 height 41
click at [84, 98] on p "Можно изменить на 8 908 114 84 82. Благодарю!" at bounding box center [131, 95] width 208 height 5
drag, startPoint x: 98, startPoint y: 97, endPoint x: 69, endPoint y: 99, distance: 29.1
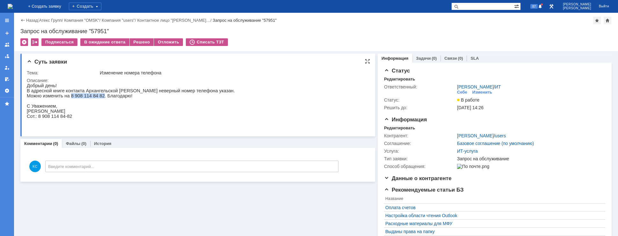
click at [69, 98] on p "Можно изменить на 8 908 114 84 82. Благодарю!" at bounding box center [131, 95] width 208 height 5
copy p "8 908 114 84 82"
click at [138, 43] on div "Решено" at bounding box center [142, 42] width 24 height 8
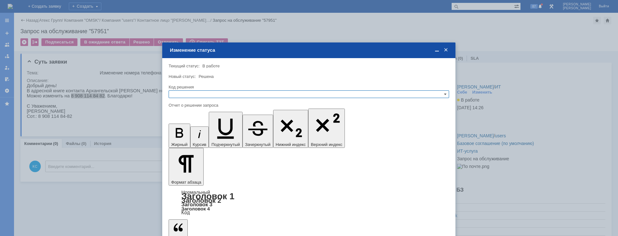
click at [202, 92] on input "text" at bounding box center [309, 94] width 281 height 8
click at [186, 125] on span "Решено" at bounding box center [309, 124] width 275 height 5
type input "Решено"
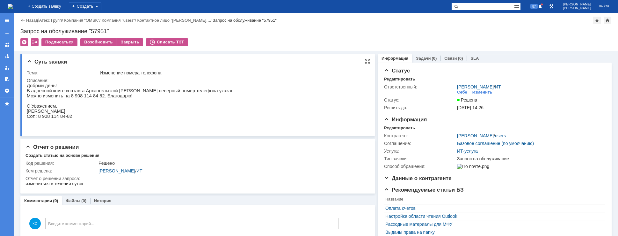
click at [95, 93] on p "В адресной книге контакта Архангельской [PERSON_NAME] неверный номер телефона у…" at bounding box center [131, 90] width 208 height 5
click at [13, 6] on img at bounding box center [10, 6] width 5 height 5
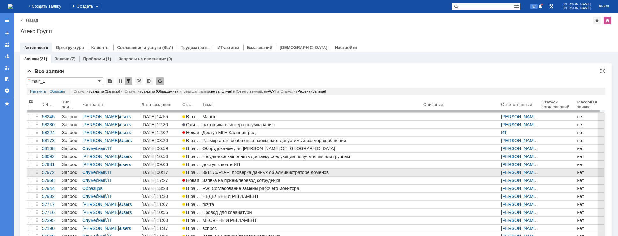
scroll to position [47, 0]
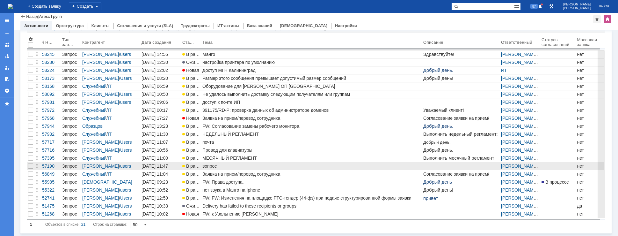
click at [214, 164] on div "вопрос" at bounding box center [311, 165] width 218 height 5
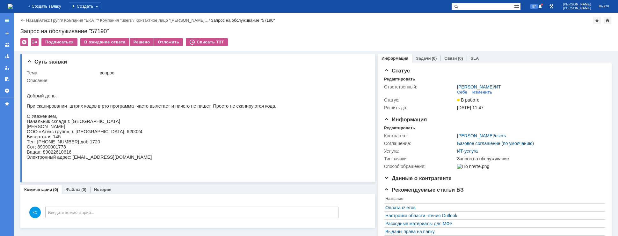
click at [13, 8] on img at bounding box center [10, 6] width 5 height 5
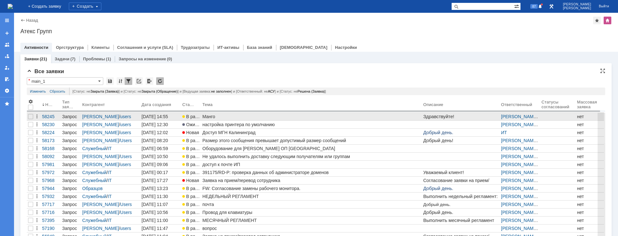
click at [218, 118] on div "Манго" at bounding box center [311, 116] width 218 height 5
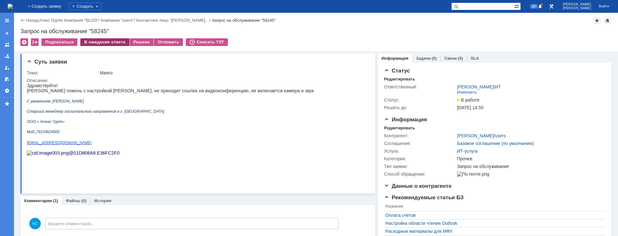
click at [92, 43] on div "В ожидание ответа" at bounding box center [104, 42] width 49 height 8
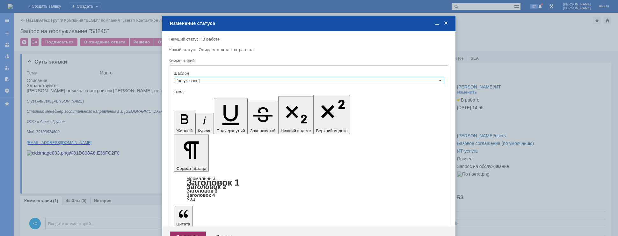
click at [184, 231] on div "Сохранить" at bounding box center [188, 236] width 36 height 10
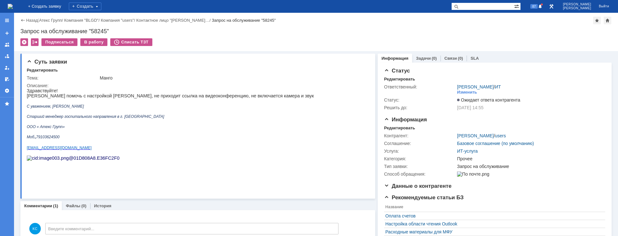
click at [13, 4] on img at bounding box center [10, 6] width 5 height 5
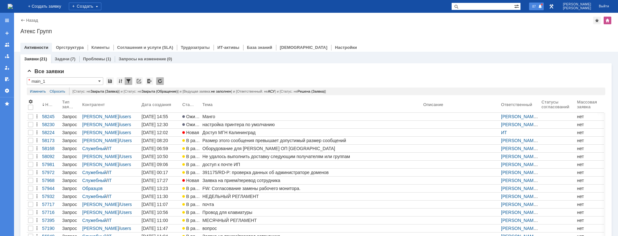
click at [544, 3] on div "87" at bounding box center [536, 7] width 15 height 8
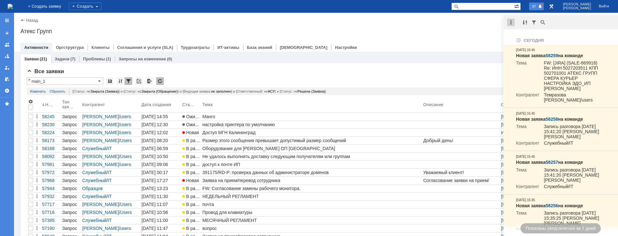
click at [510, 22] on div at bounding box center [511, 22] width 8 height 8
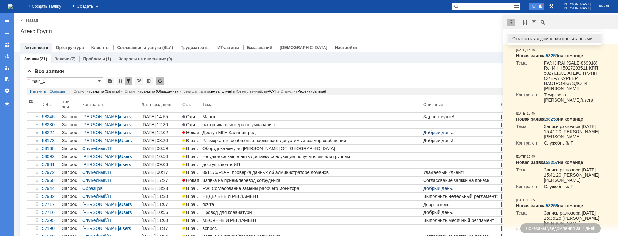
click at [519, 37] on div "Отметить уведомления прочитанными" at bounding box center [554, 38] width 85 height 4
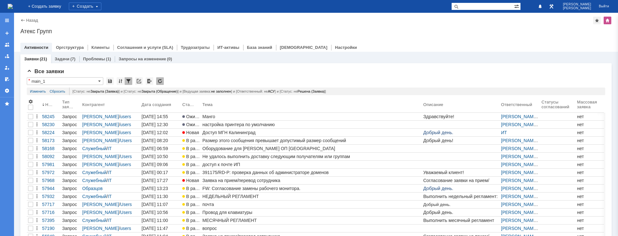
click at [458, 30] on div "Атекс Групп" at bounding box center [315, 31] width 591 height 6
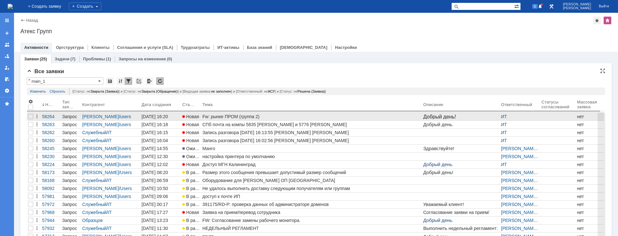
click at [221, 118] on div "Fw: рынке ПРОМ (группа 2)" at bounding box center [311, 116] width 218 height 5
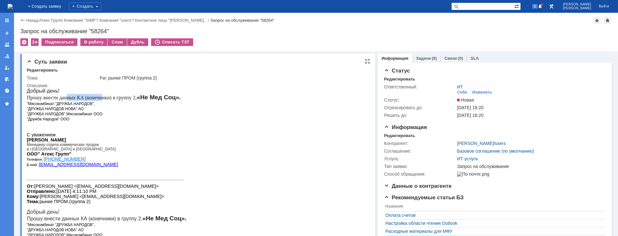
drag, startPoint x: 77, startPoint y: 99, endPoint x: 114, endPoint y: 98, distance: 36.4
click at [114, 98] on span "Прошу внести данных КА (конечники) в группу 2," at bounding box center [82, 97] width 110 height 5
drag, startPoint x: 131, startPoint y: 98, endPoint x: 154, endPoint y: 98, distance: 23.3
click at [154, 98] on div "Прошу внести данных КА (конечники) в группу 2, «Не Мед Соц»." at bounding box center [107, 97] width 160 height 7
drag, startPoint x: 61, startPoint y: 101, endPoint x: 82, endPoint y: 101, distance: 21.7
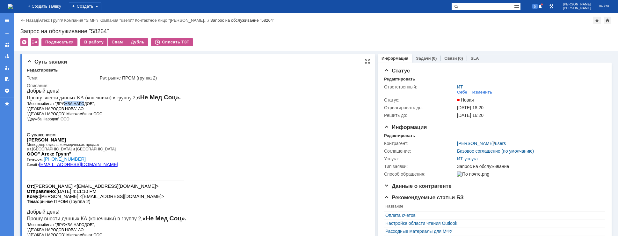
click at [82, 101] on p ""Мясокомбинат "ДРУЖБА НАРОДОВ"," at bounding box center [107, 103] width 160 height 5
drag, startPoint x: 70, startPoint y: 110, endPoint x: 83, endPoint y: 118, distance: 14.7
click at [83, 118] on body "Добрый день! Прошу внести данных КА (конечники) в группу 2, «Не Мед Соц». "Мясо…" at bounding box center [107, 193] width 160 height 210
click at [63, 140] on b "Шаповалова Марина" at bounding box center [46, 139] width 39 height 5
click at [486, 91] on div "Изменить" at bounding box center [483, 92] width 20 height 5
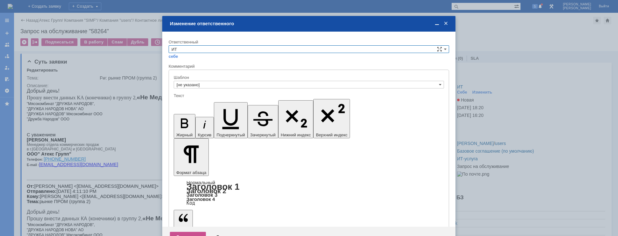
click at [206, 47] on input "ИТ" at bounding box center [309, 49] width 281 height 8
click at [185, 102] on span "АСУ" at bounding box center [309, 101] width 275 height 5
type input "АСУ"
click at [178, 231] on div "Сохранить" at bounding box center [188, 236] width 36 height 10
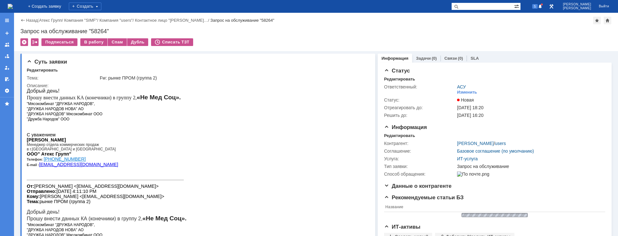
click at [13, 7] on img at bounding box center [10, 6] width 5 height 5
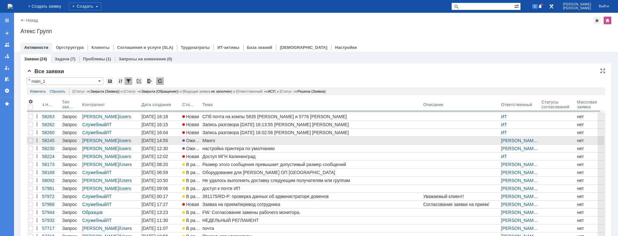
click at [206, 141] on div "Манго" at bounding box center [311, 140] width 218 height 5
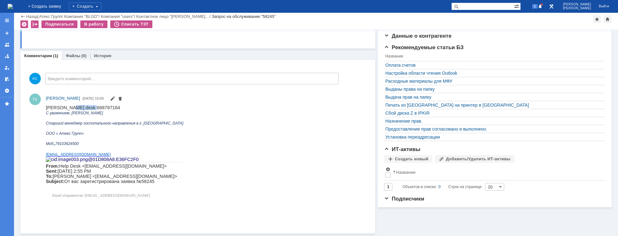
drag, startPoint x: 88, startPoint y: 107, endPoint x: 67, endPoint y: 109, distance: 21.1
click at [67, 109] on p "[PERSON_NAME] desk 688787164" at bounding box center [114, 107] width 137 height 5
copy span "688787164"
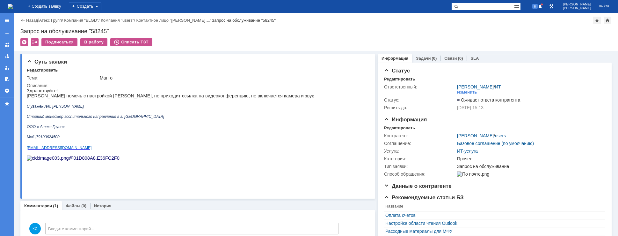
click at [13, 9] on img at bounding box center [10, 6] width 5 height 5
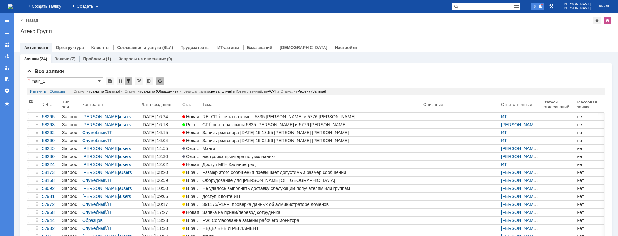
click at [543, 6] on span at bounding box center [540, 6] width 4 height 5
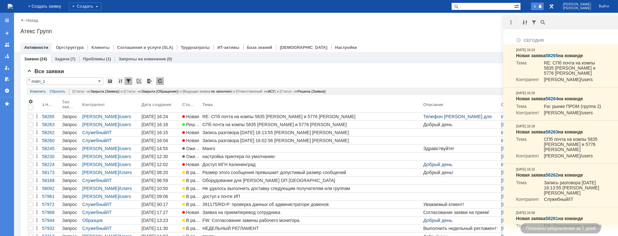
click at [13, 4] on img at bounding box center [10, 6] width 5 height 5
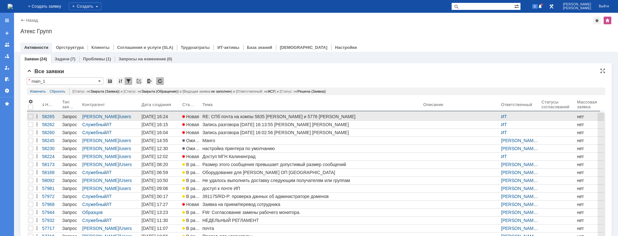
click at [224, 119] on link "RE: СПб почта на компы 5835 Бердников и 5776 Ященко" at bounding box center [311, 117] width 221 height 8
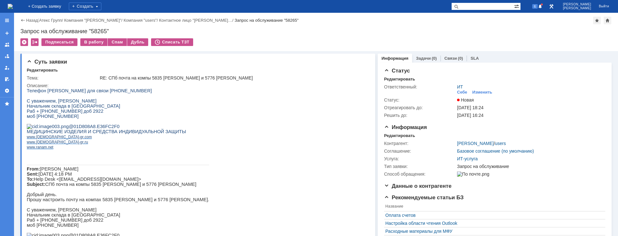
click at [13, 6] on img at bounding box center [10, 6] width 5 height 5
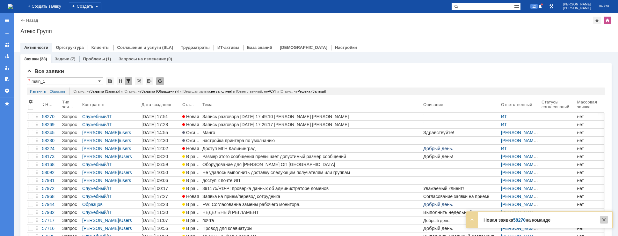
click at [604, 219] on div at bounding box center [604, 220] width 8 height 8
